Goal: Information Seeking & Learning: Learn about a topic

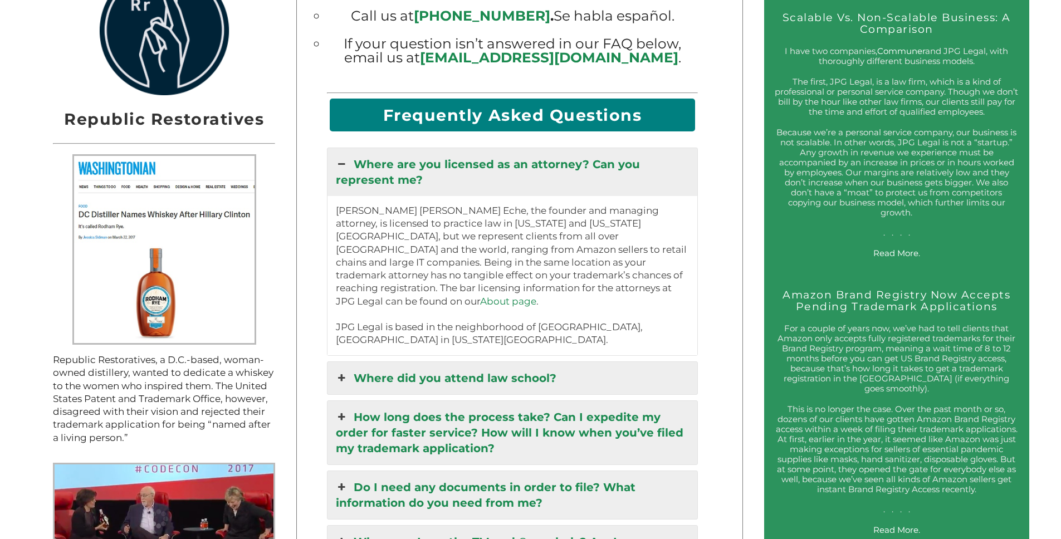
scroll to position [1457, 0]
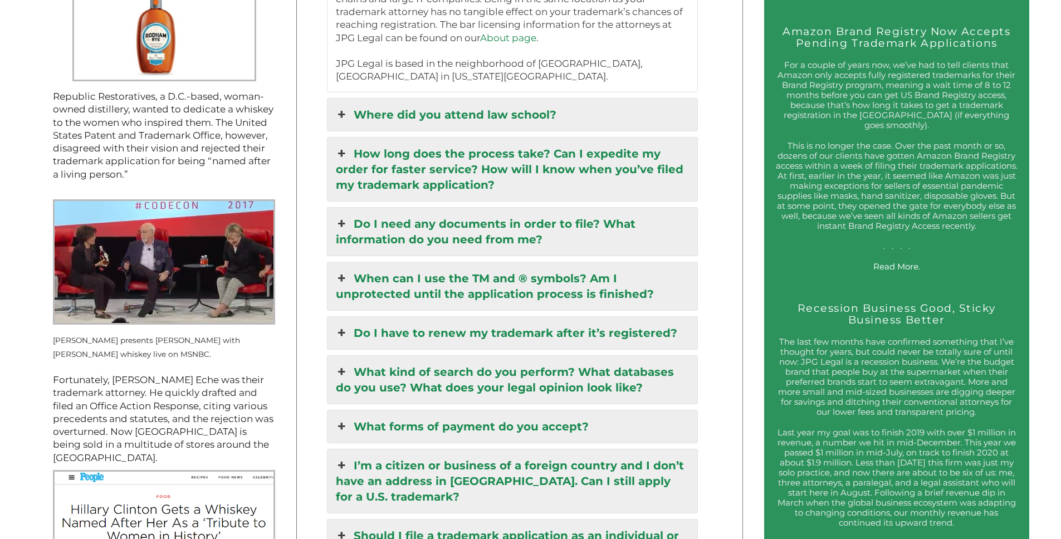
click at [412, 116] on link "Where did you attend law school?" at bounding box center [512, 115] width 370 height 32
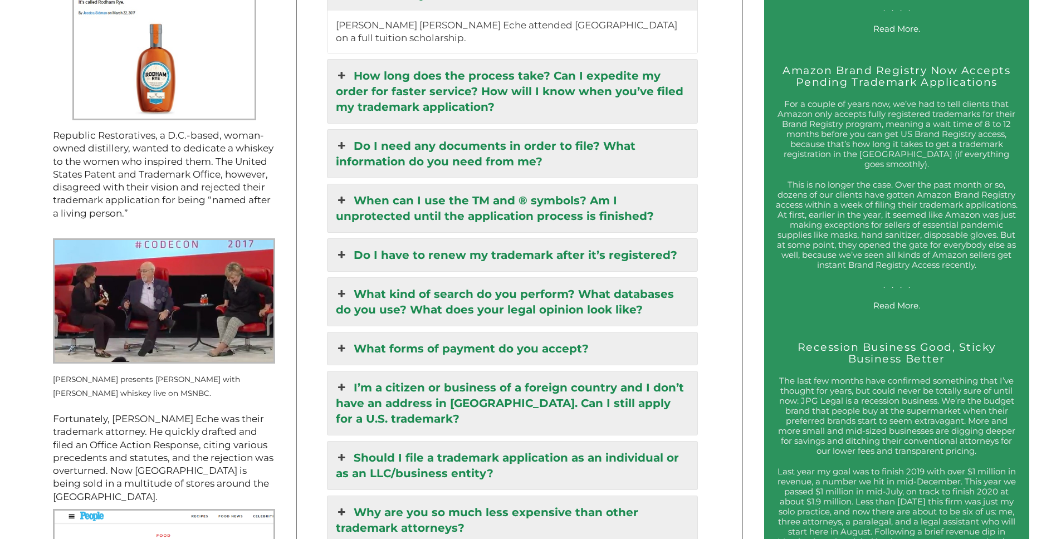
scroll to position [1370, 0]
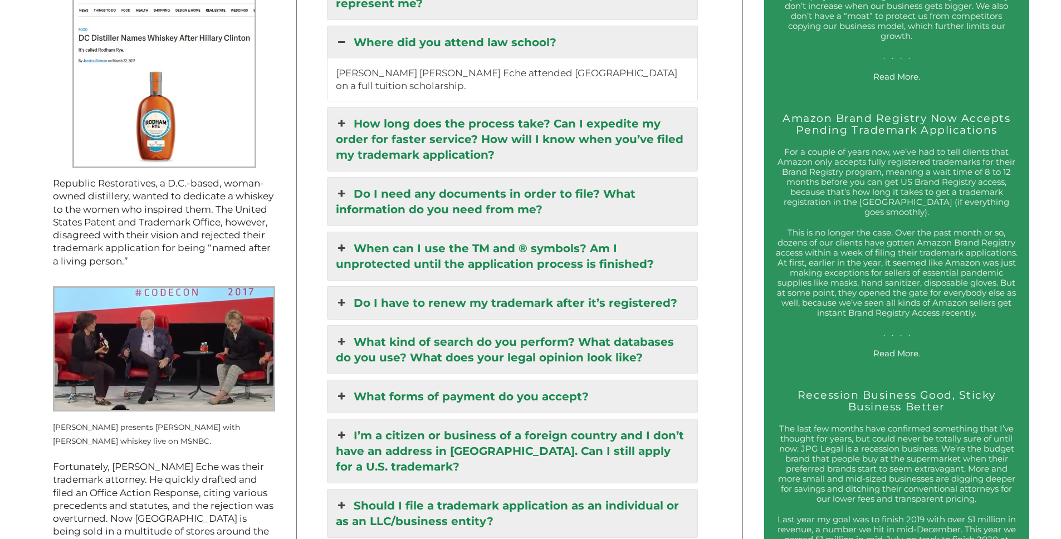
click at [397, 133] on link "How long does the process take? Can I expedite my order for faster service? How…" at bounding box center [512, 138] width 370 height 63
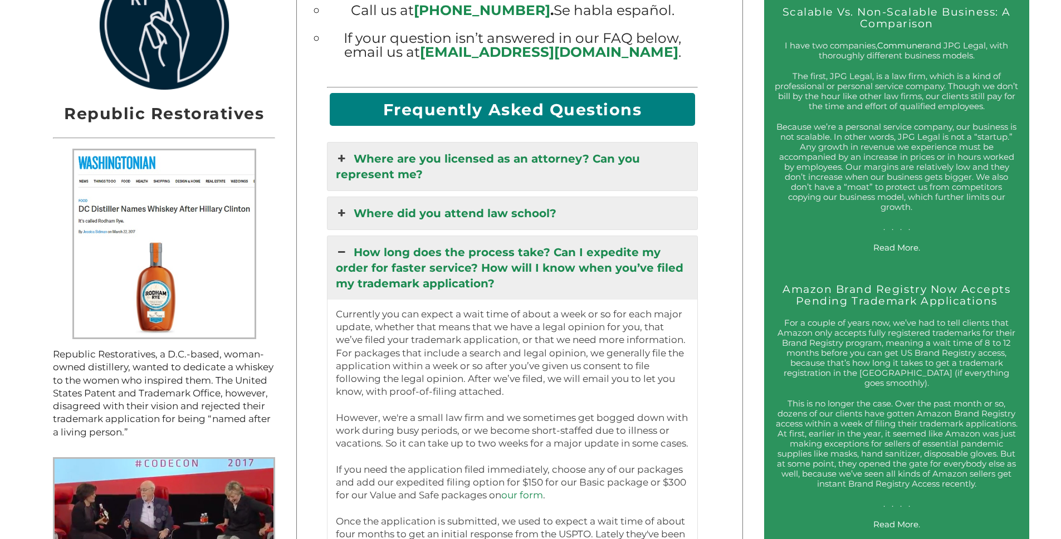
scroll to position [1421, 0]
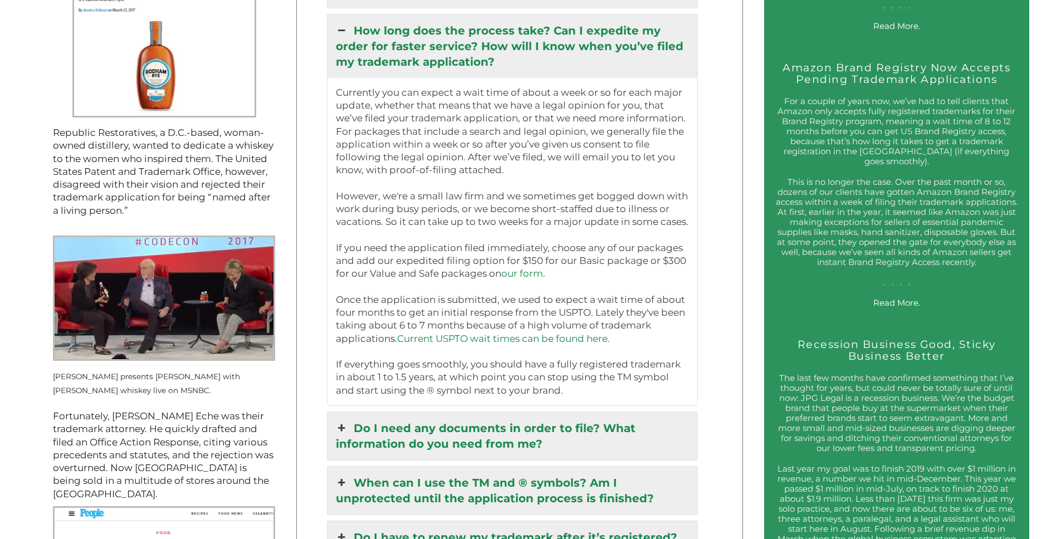
click at [378, 41] on link "How long does the process take? Can I expedite my order for faster service? How…" at bounding box center [512, 45] width 370 height 63
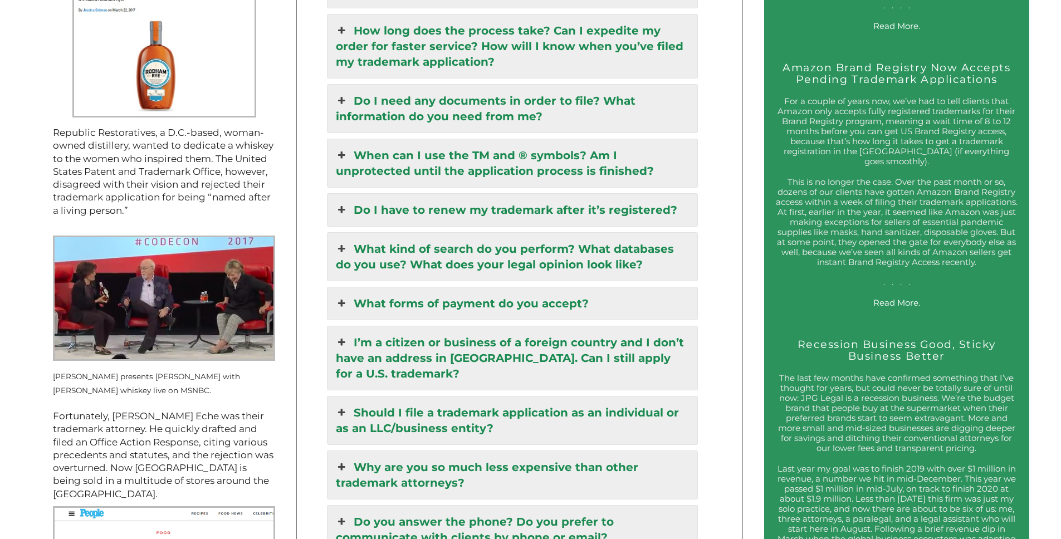
click at [391, 110] on link "Do I need any documents in order to file? What information do you need from me?" at bounding box center [512, 109] width 370 height 48
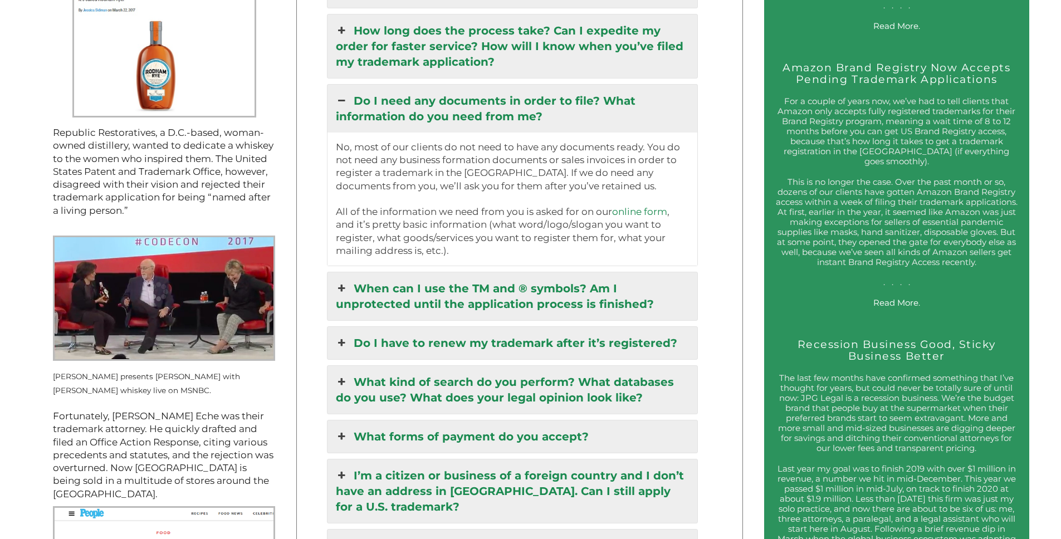
click at [391, 110] on link "Do I need any documents in order to file? What information do you need from me?" at bounding box center [512, 109] width 370 height 48
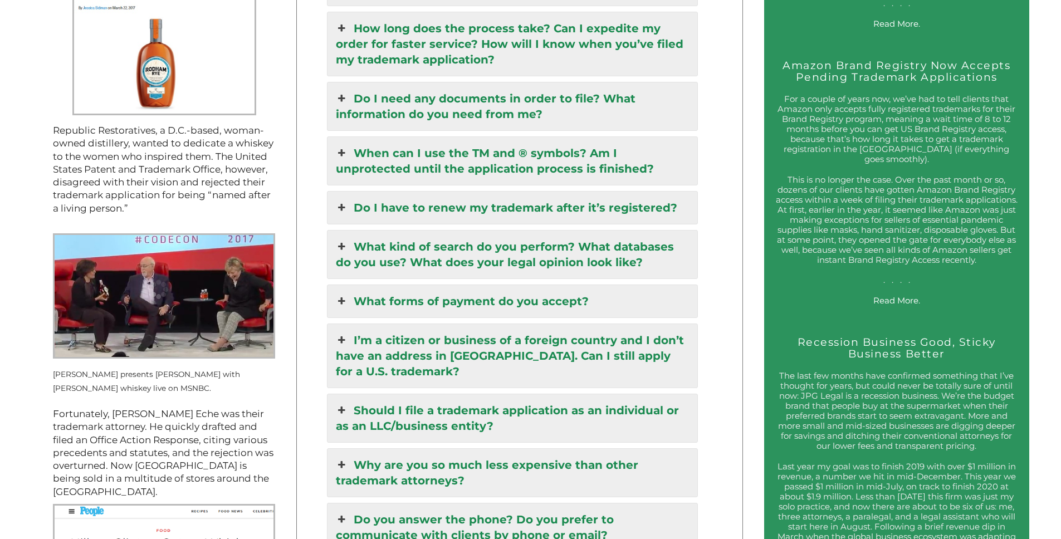
scroll to position [1482, 0]
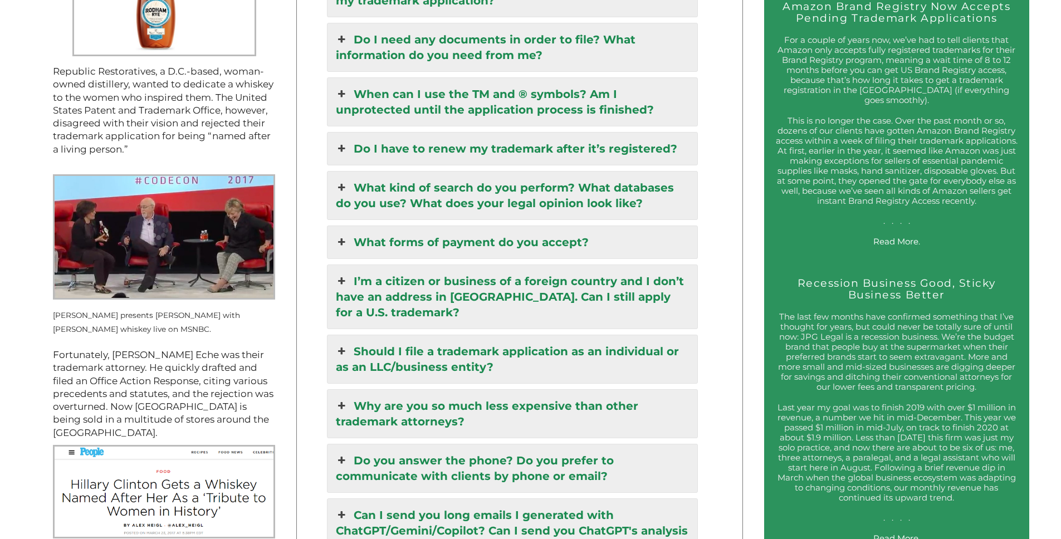
click at [441, 403] on link "Why are you so much less expensive than other trademark attorneys?" at bounding box center [512, 414] width 370 height 48
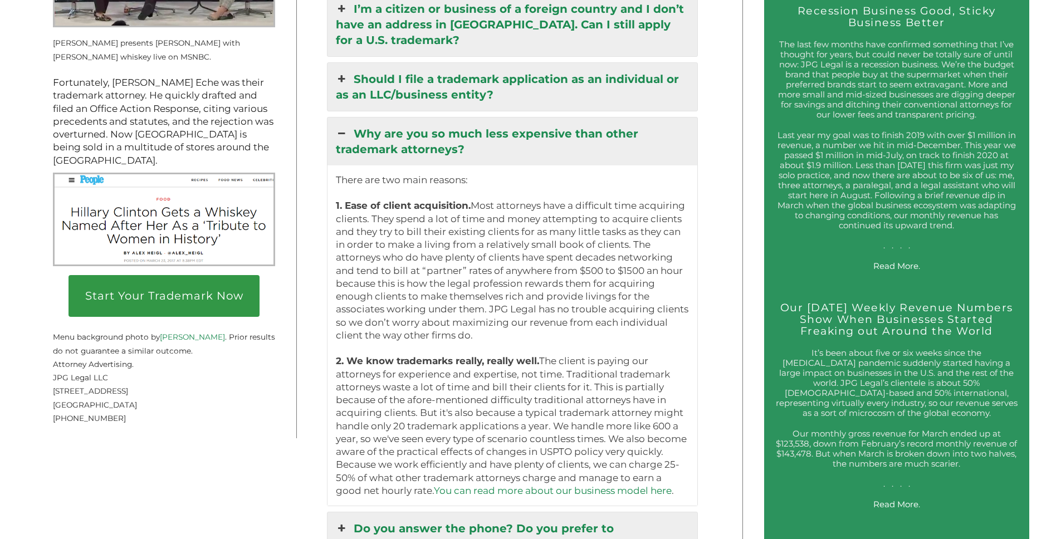
scroll to position [1769, 0]
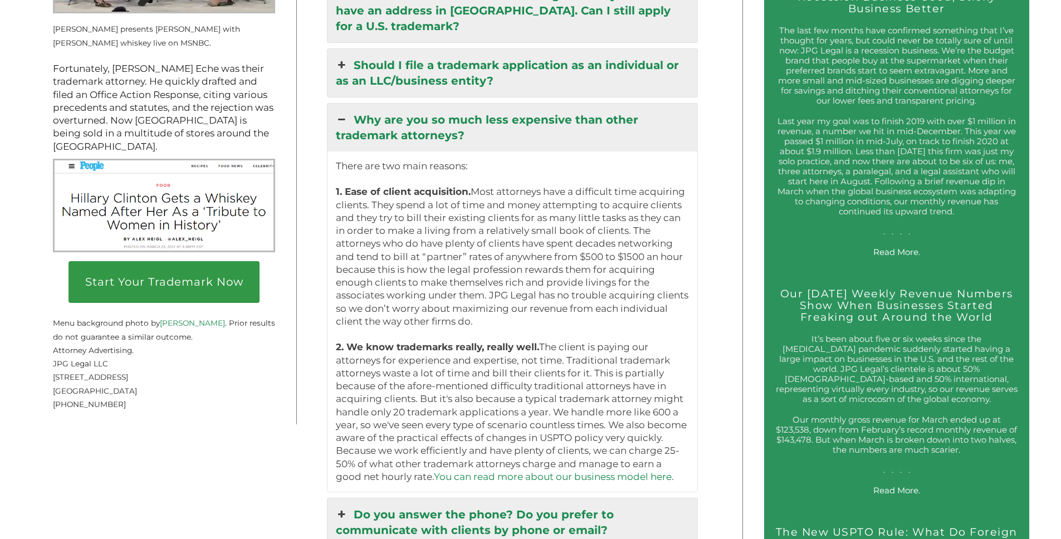
click at [425, 131] on link "Why are you so much less expensive than other trademark attorneys?" at bounding box center [512, 128] width 370 height 48
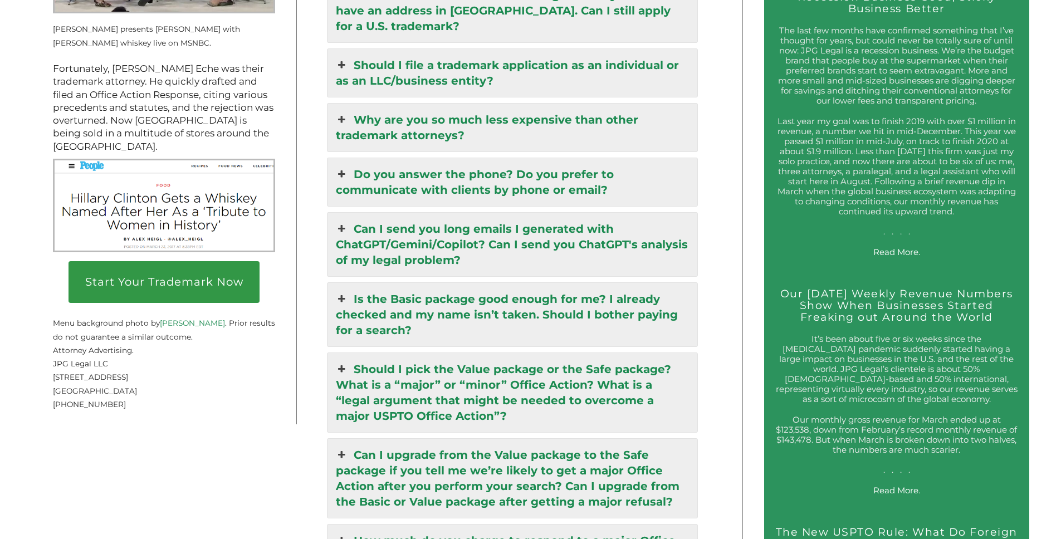
click at [411, 307] on link "Is the Basic package good enough for me? I already checked and my name isn’t ta…" at bounding box center [512, 314] width 370 height 63
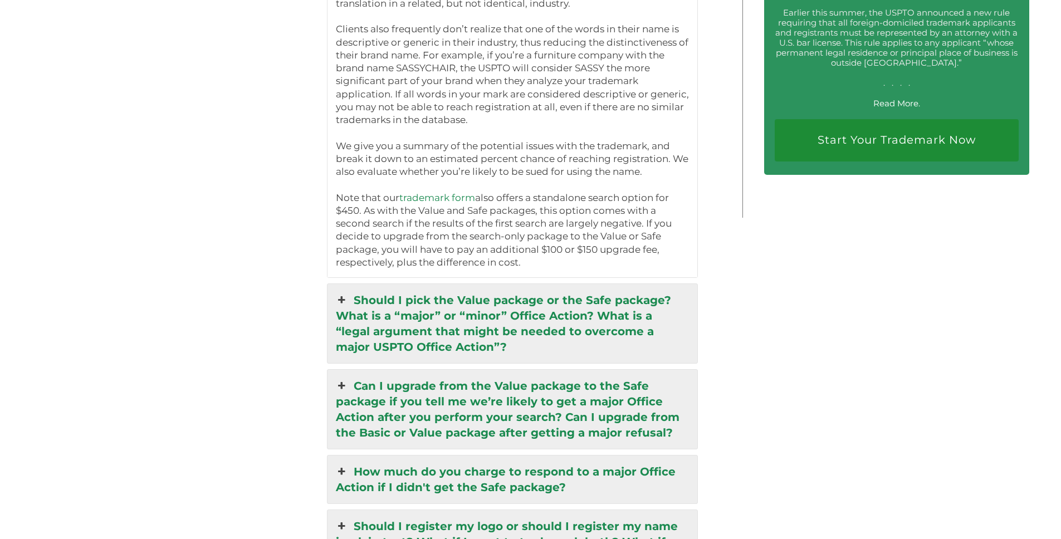
scroll to position [2422, 0]
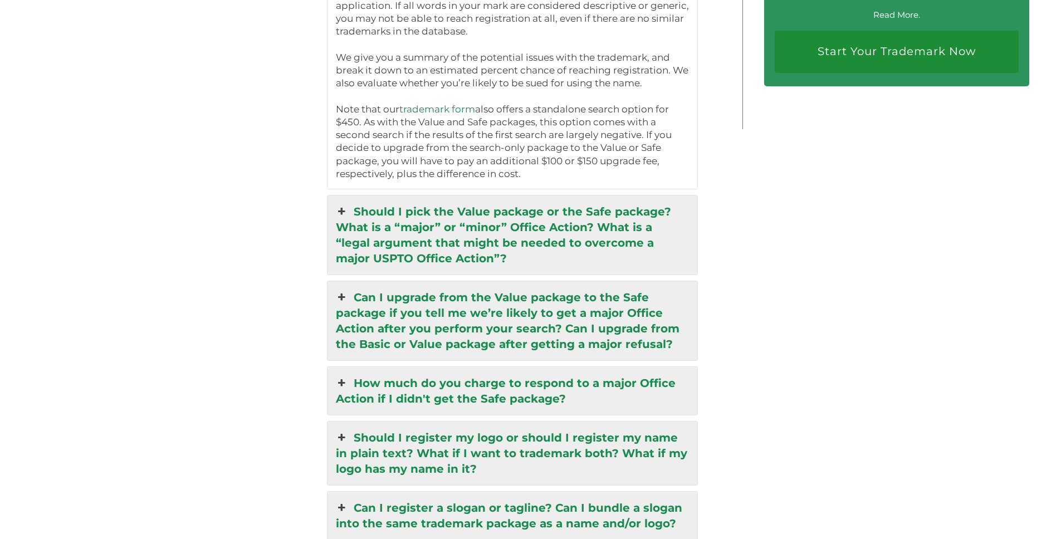
click at [449, 224] on link "Should I pick the Value package or the Safe package? What is a “major” or “mino…" at bounding box center [512, 234] width 370 height 79
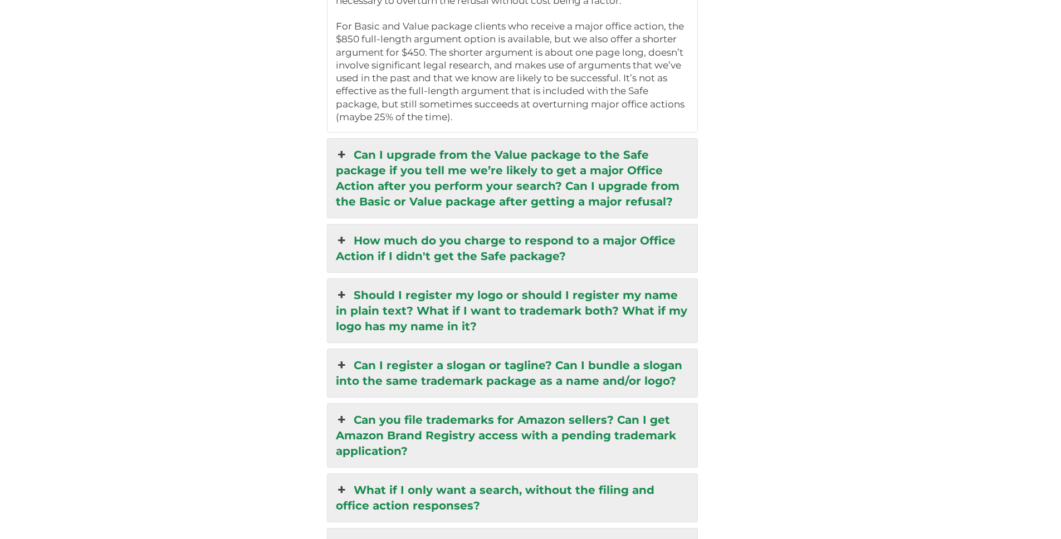
scroll to position [2618, 0]
